Goal: Check status: Check status

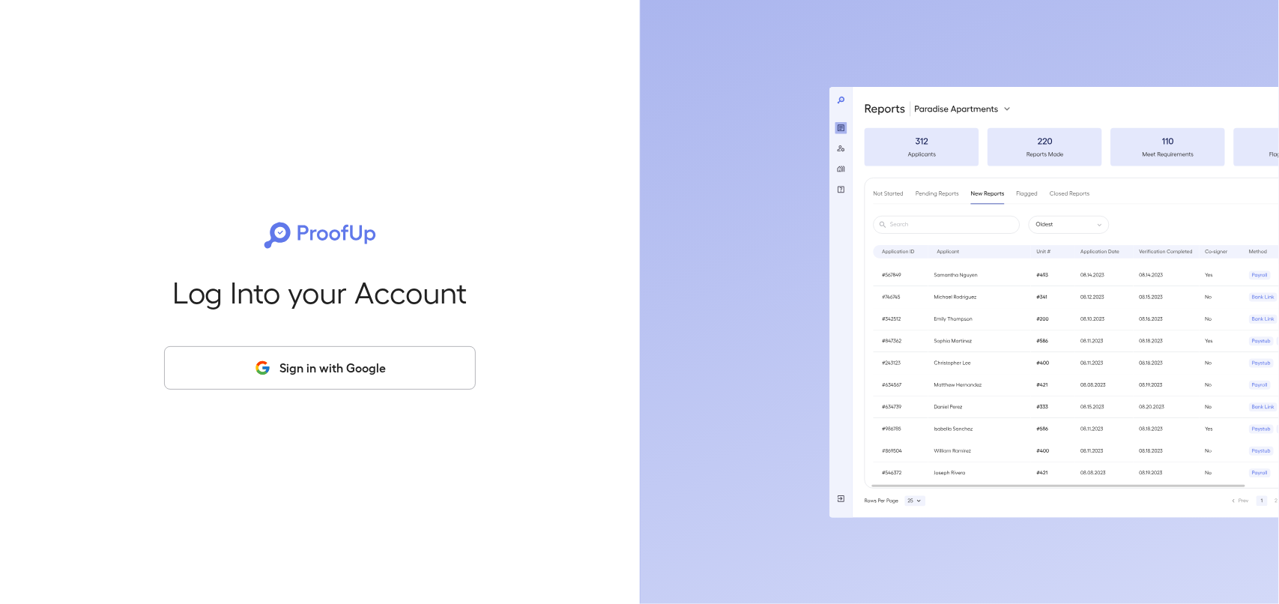
click at [255, 369] on icon "button" at bounding box center [262, 368] width 19 height 18
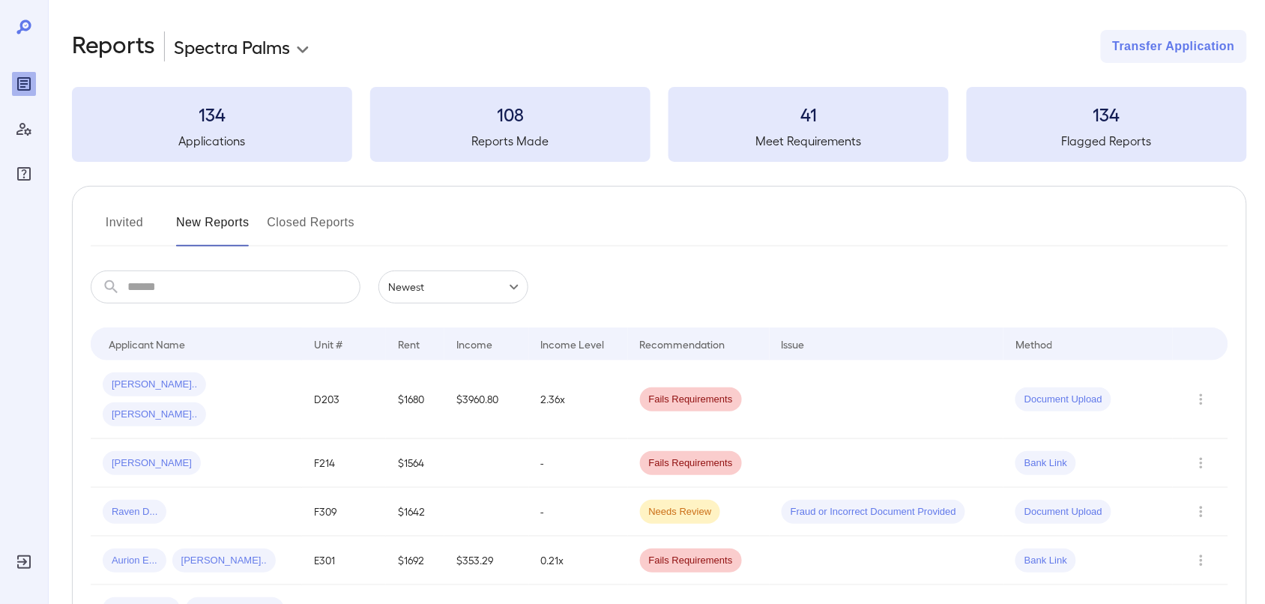
drag, startPoint x: 120, startPoint y: 219, endPoint x: 268, endPoint y: 184, distance: 152.5
click at [120, 219] on button "Invited" at bounding box center [124, 229] width 67 height 36
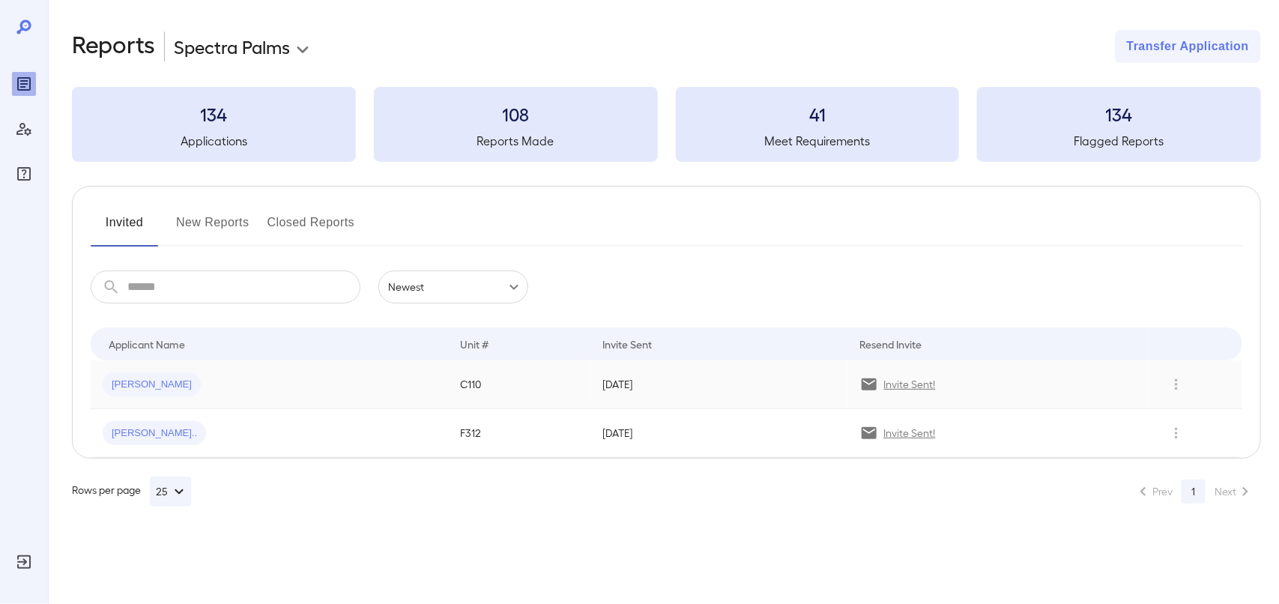
click at [916, 387] on p "Invite Sent!" at bounding box center [910, 384] width 52 height 15
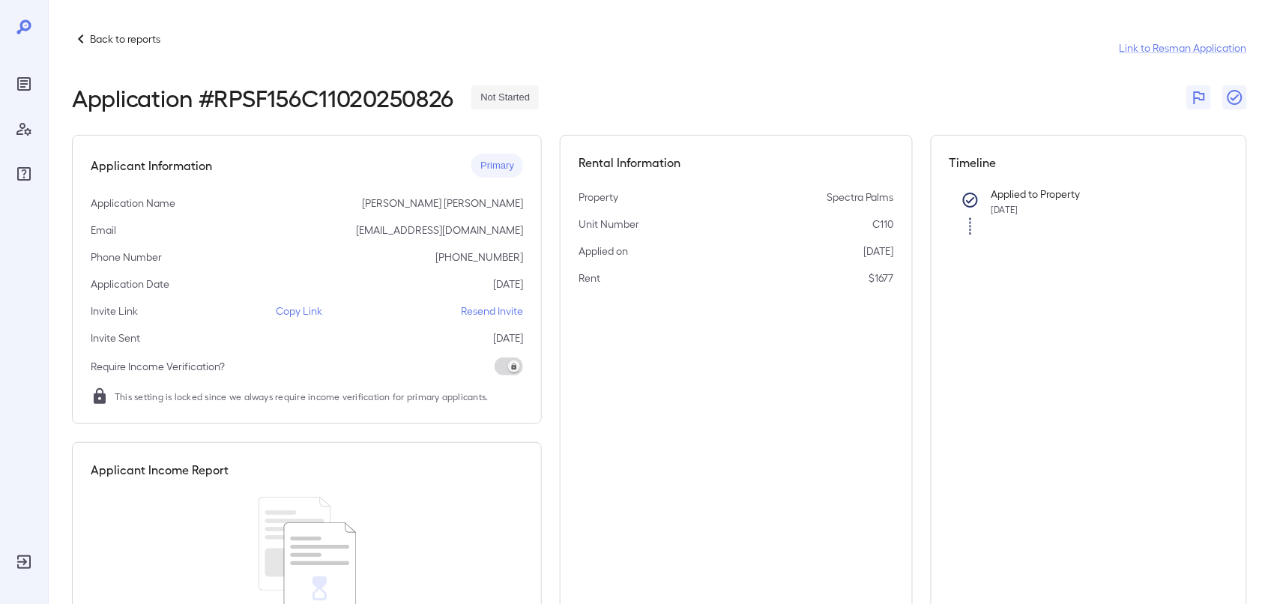
click at [103, 40] on p "Back to reports" at bounding box center [125, 38] width 70 height 15
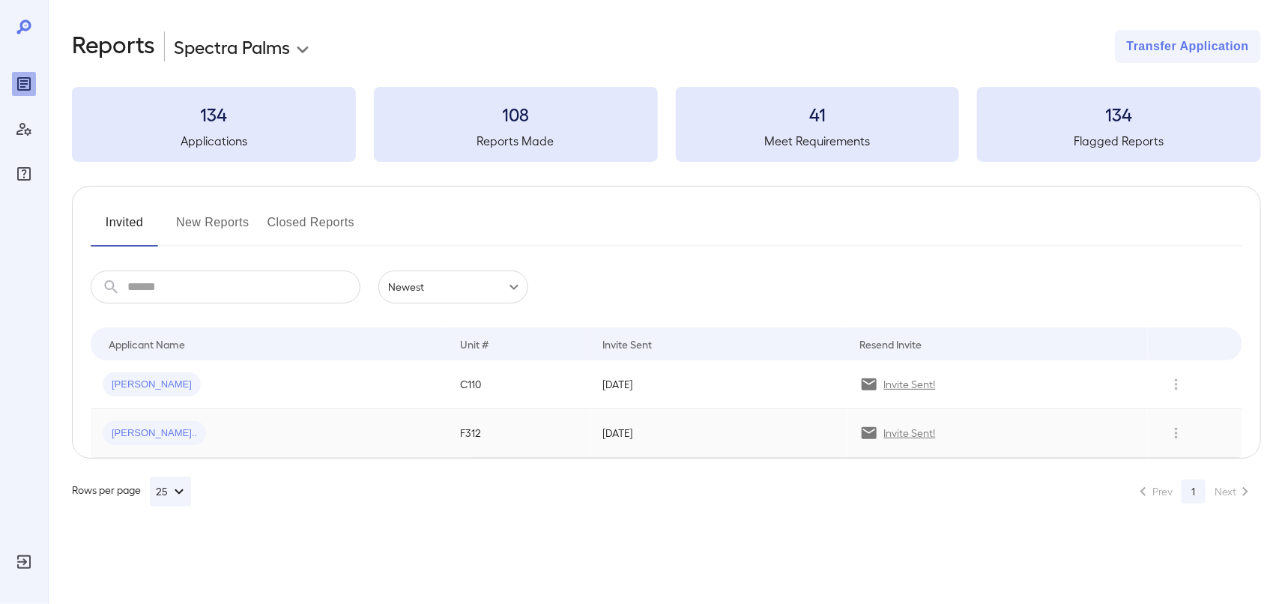
click at [882, 439] on div "Invite Sent!" at bounding box center [998, 433] width 276 height 18
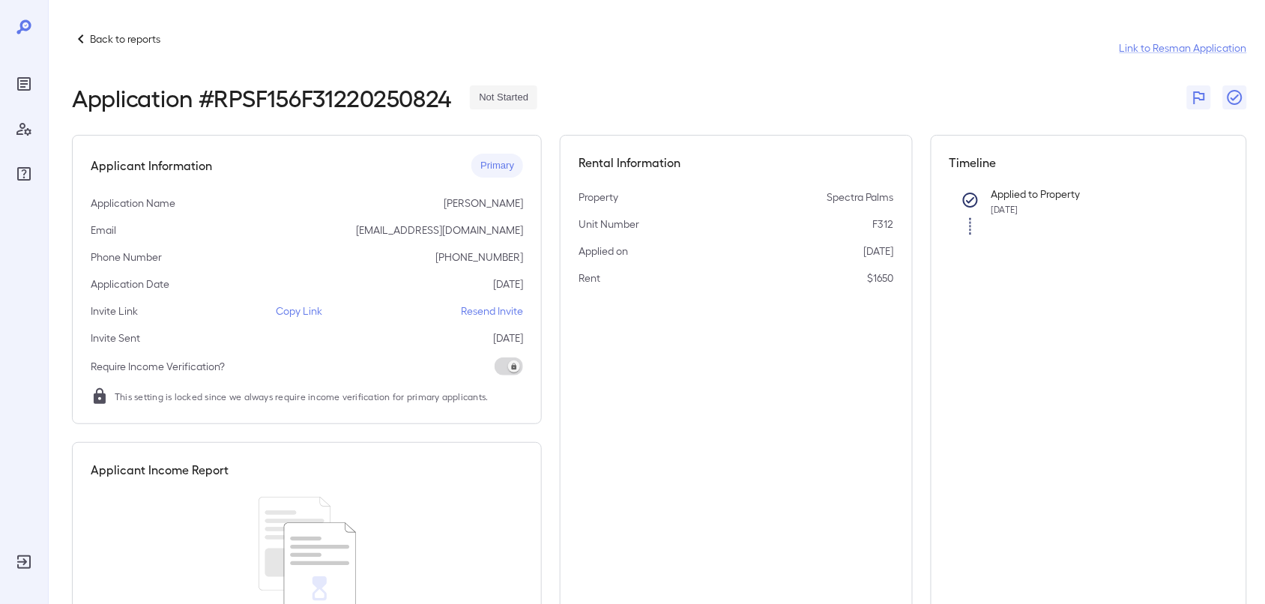
drag, startPoint x: 147, startPoint y: 37, endPoint x: 172, endPoint y: 24, distance: 28.8
click at [147, 37] on p "Back to reports" at bounding box center [125, 38] width 70 height 15
